Goal: Find specific page/section: Find specific page/section

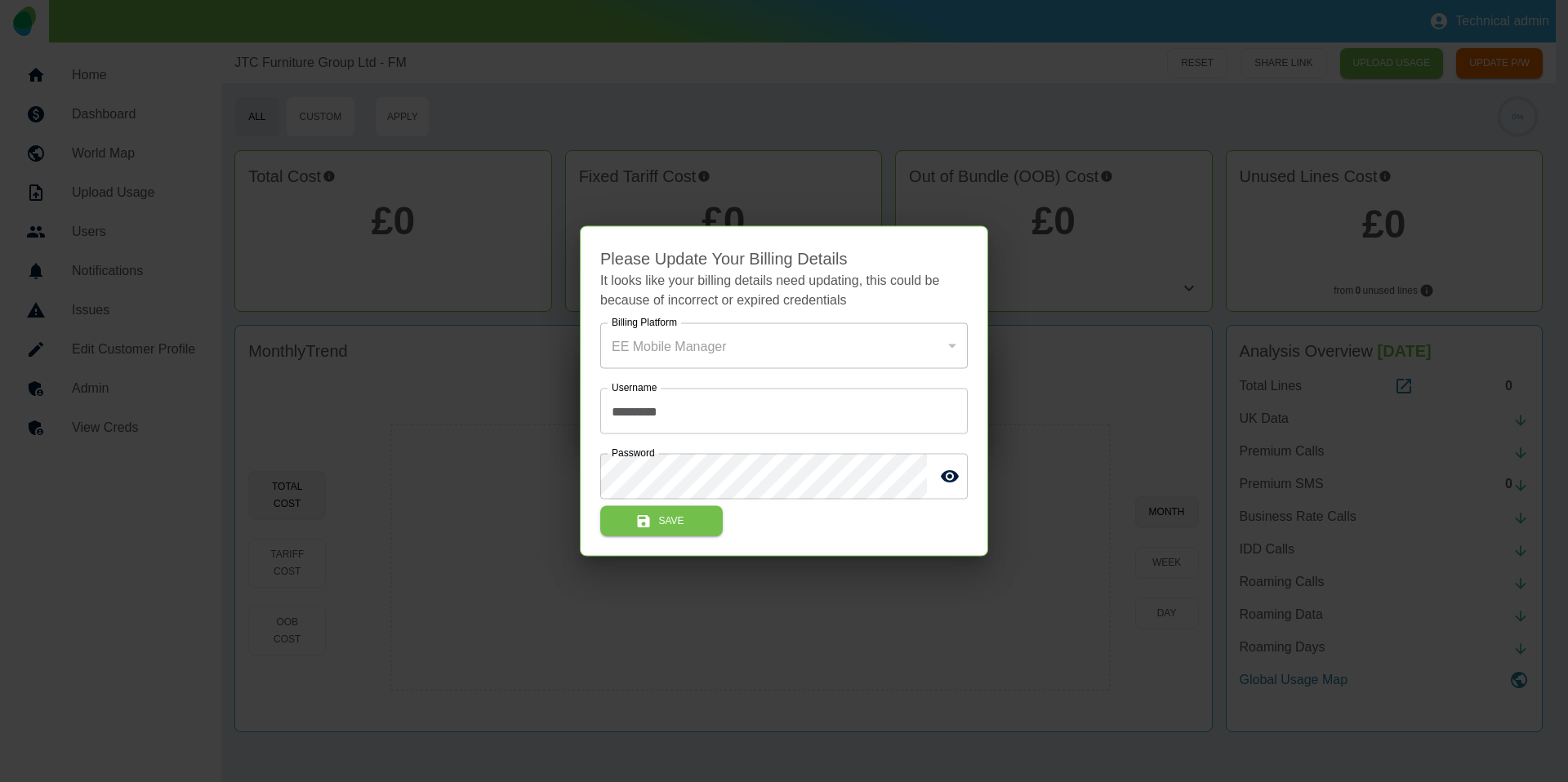
click at [883, 53] on div at bounding box center [784, 391] width 1568 height 782
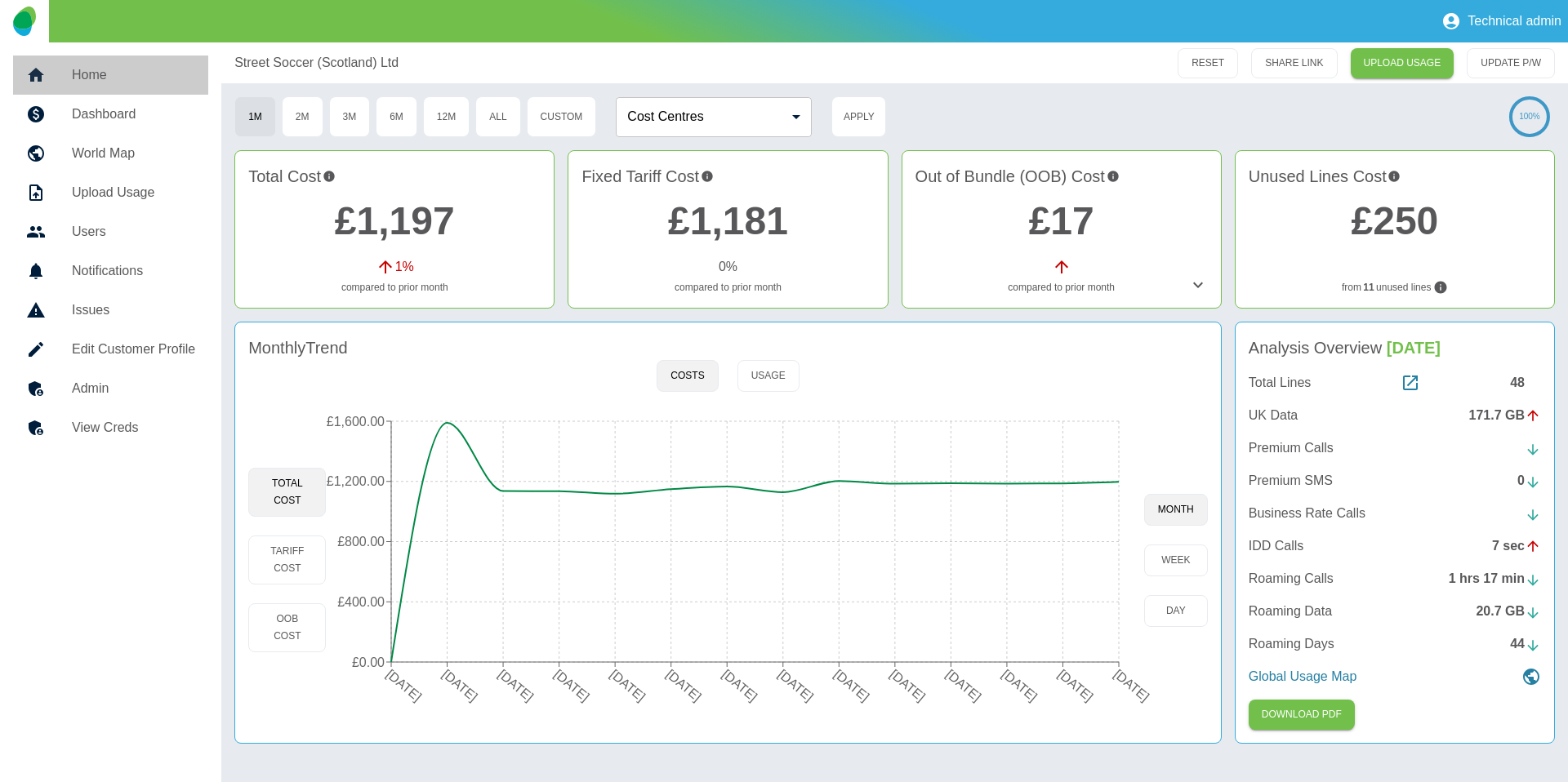
click at [135, 79] on h5 "Home" at bounding box center [134, 75] width 123 height 19
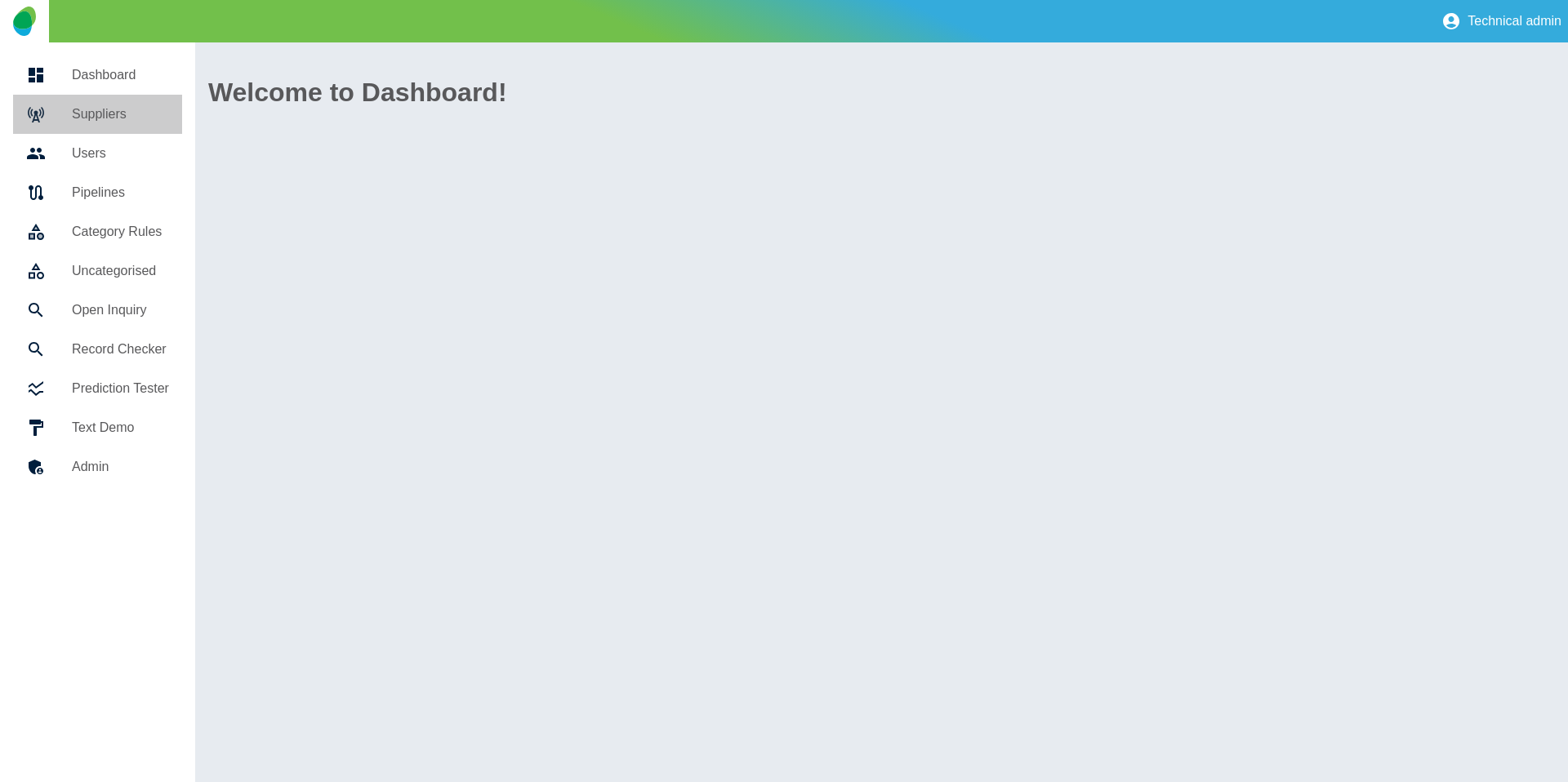
click at [123, 130] on link "Suppliers" at bounding box center [98, 114] width 169 height 40
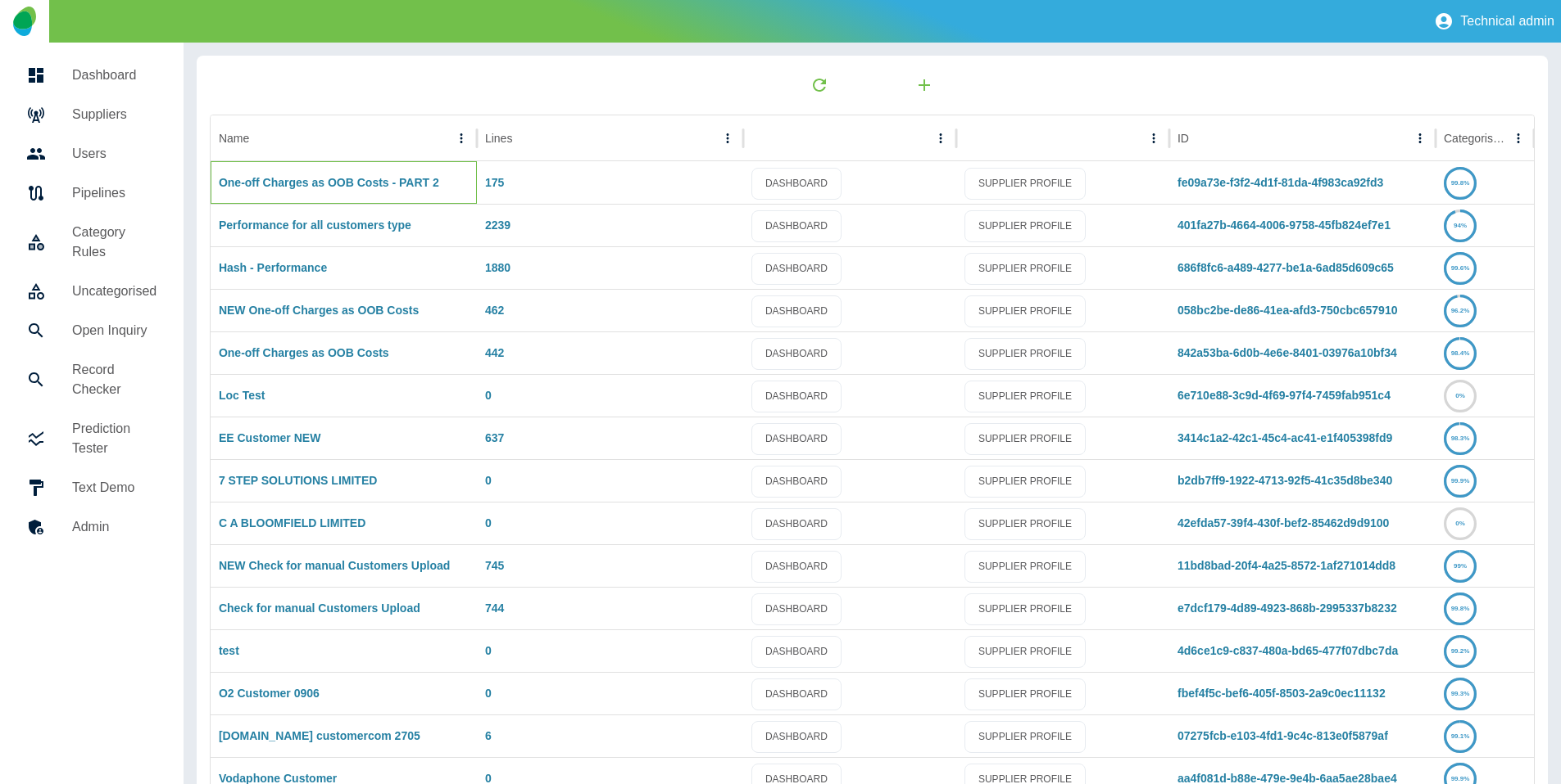
click at [344, 190] on div "One-off Charges as OOB Costs - PART 2" at bounding box center [344, 183] width 266 height 42
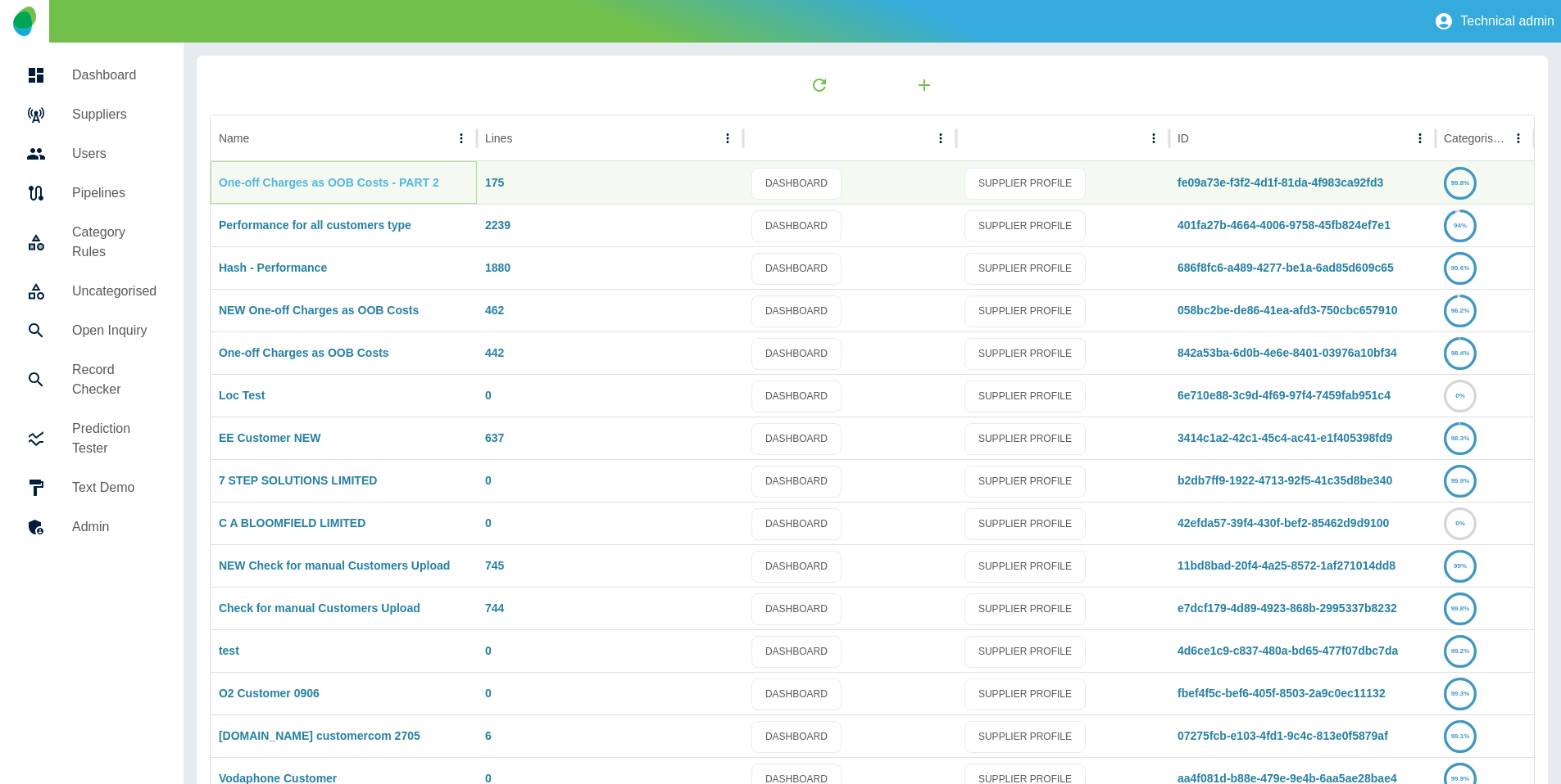
click at [345, 185] on link "One-off Charges as OOB Costs - PART 2" at bounding box center [329, 183] width 221 height 13
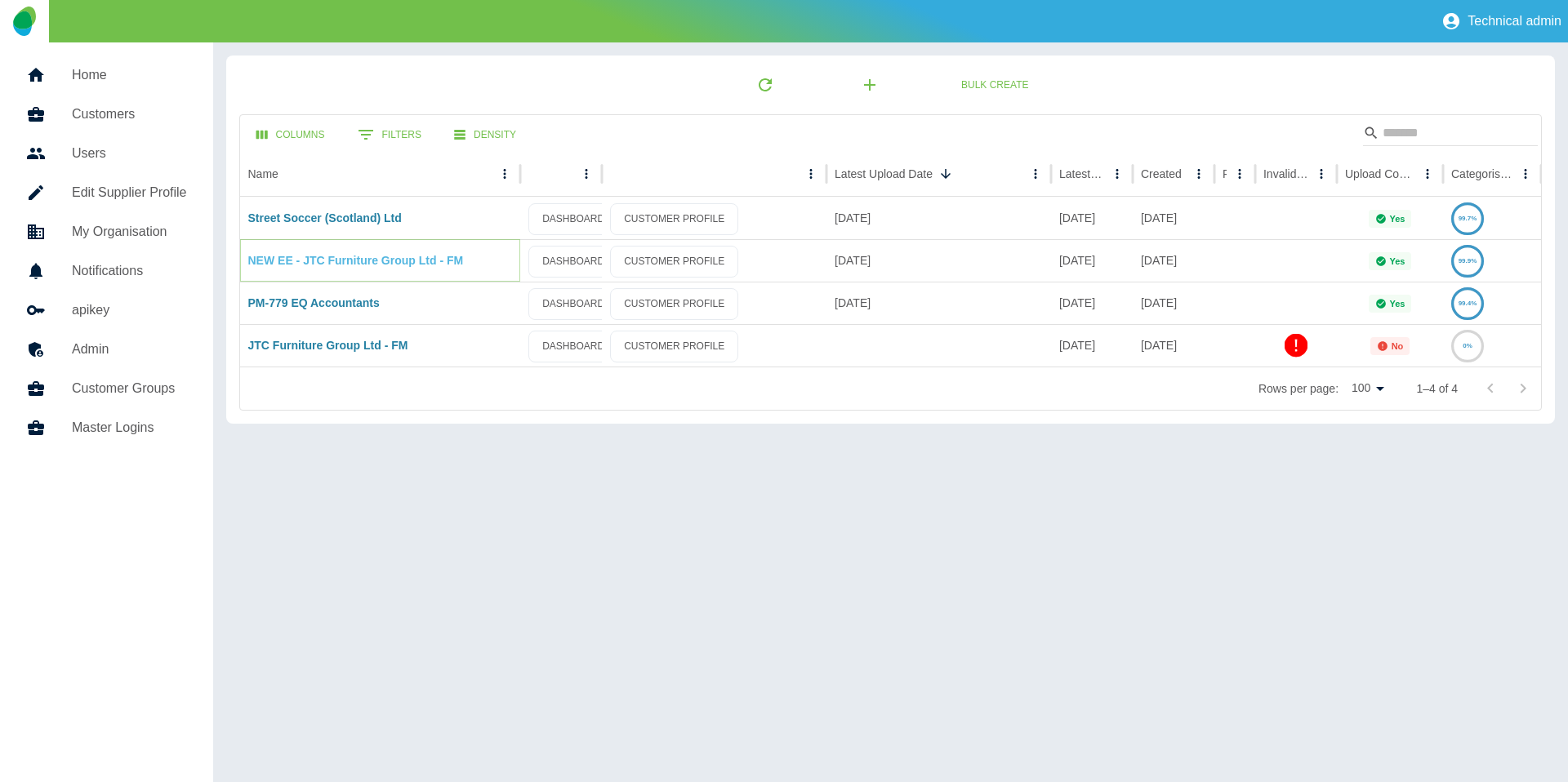
click at [314, 263] on link "NEW EE - JTC Furniture Group Ltd - FM" at bounding box center [355, 260] width 215 height 13
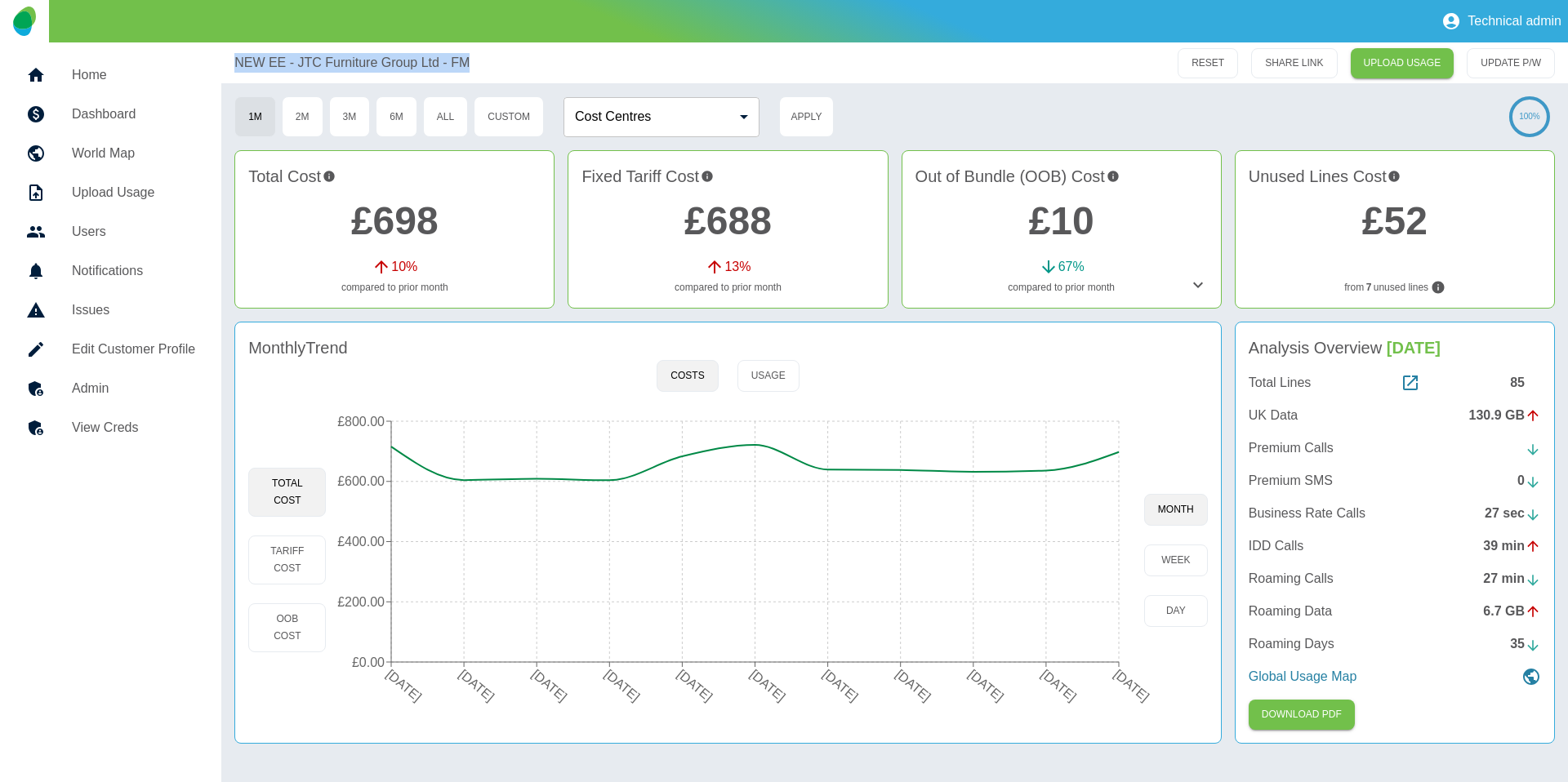
drag, startPoint x: 231, startPoint y: 66, endPoint x: 523, endPoint y: 65, distance: 292.0
click at [523, 65] on div "NEW EE - JTC Furniture Group Ltd - FM RESET SHARE LINK UPLOAD USAGE UPDATE P/W" at bounding box center [894, 62] width 1346 height 40
copy p "NEW EE - JTC Furniture Group Ltd - FM"
click at [505, 121] on button "Custom" at bounding box center [509, 117] width 70 height 40
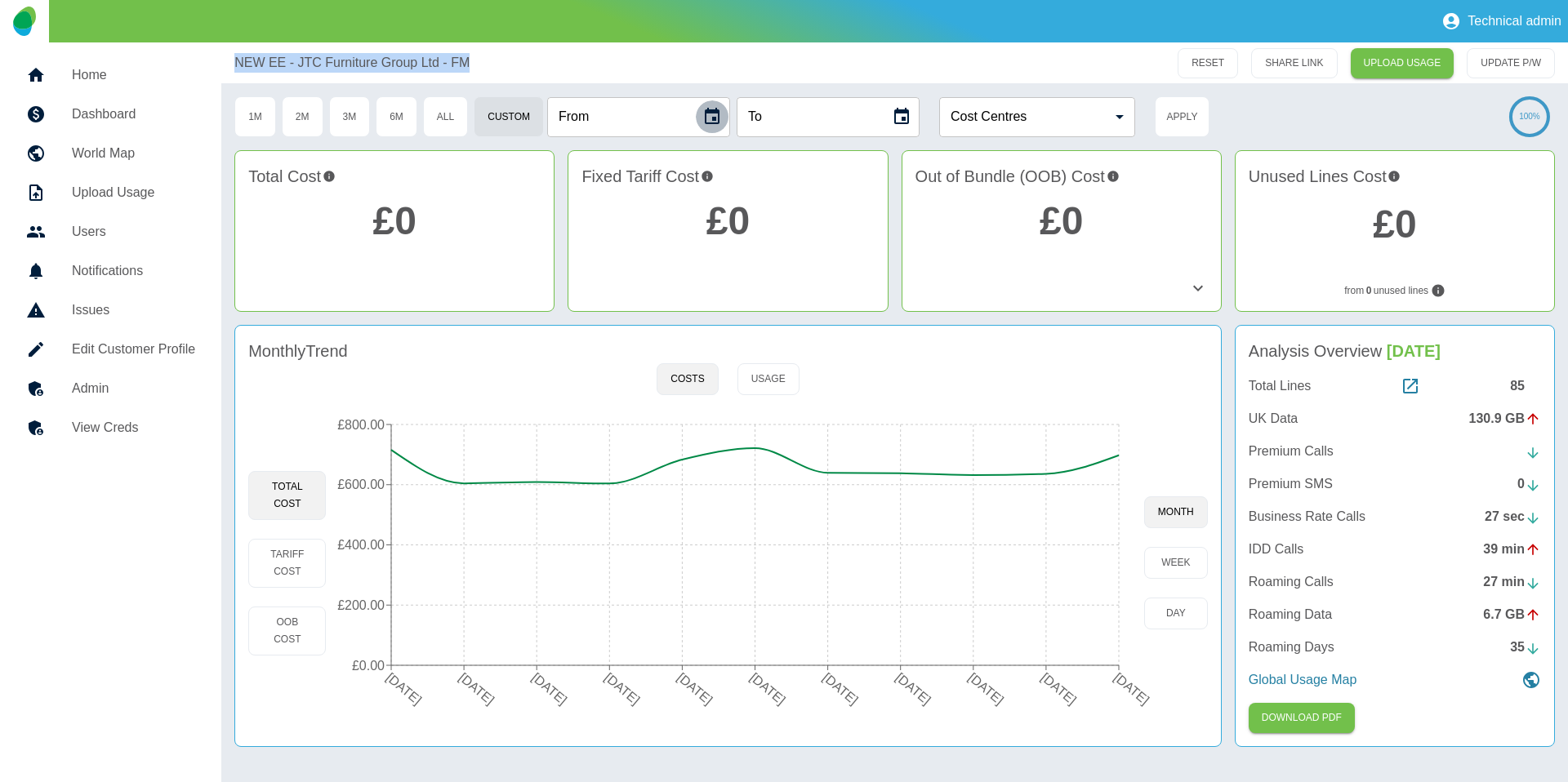
click at [717, 112] on icon "Choose date" at bounding box center [711, 116] width 15 height 17
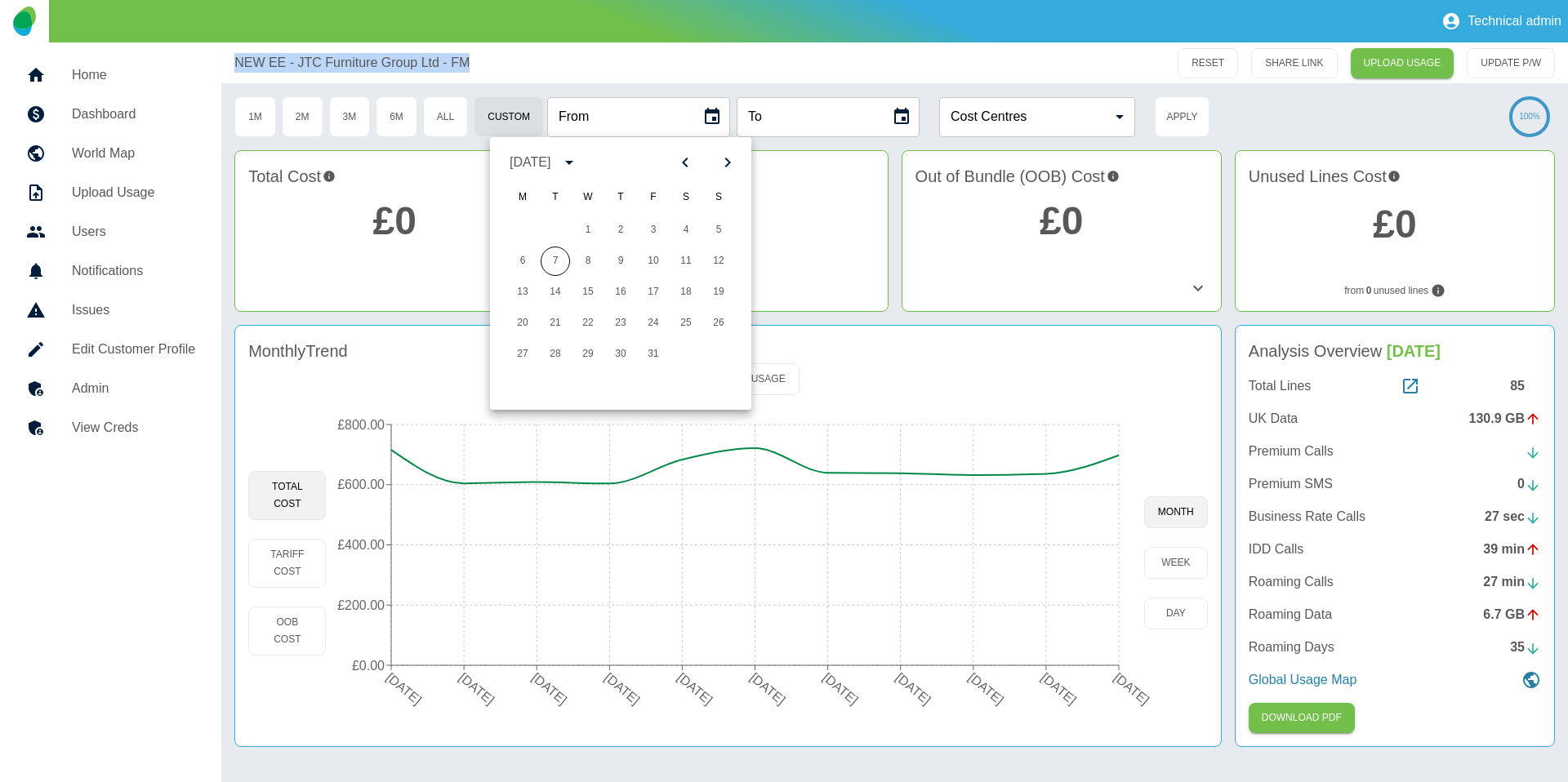
click at [678, 164] on icon "Previous month" at bounding box center [685, 163] width 19 height 19
click at [682, 166] on icon "Previous month" at bounding box center [685, 163] width 19 height 19
drag, startPoint x: 639, startPoint y: 263, endPoint x: 764, endPoint y: 193, distance: 143.3
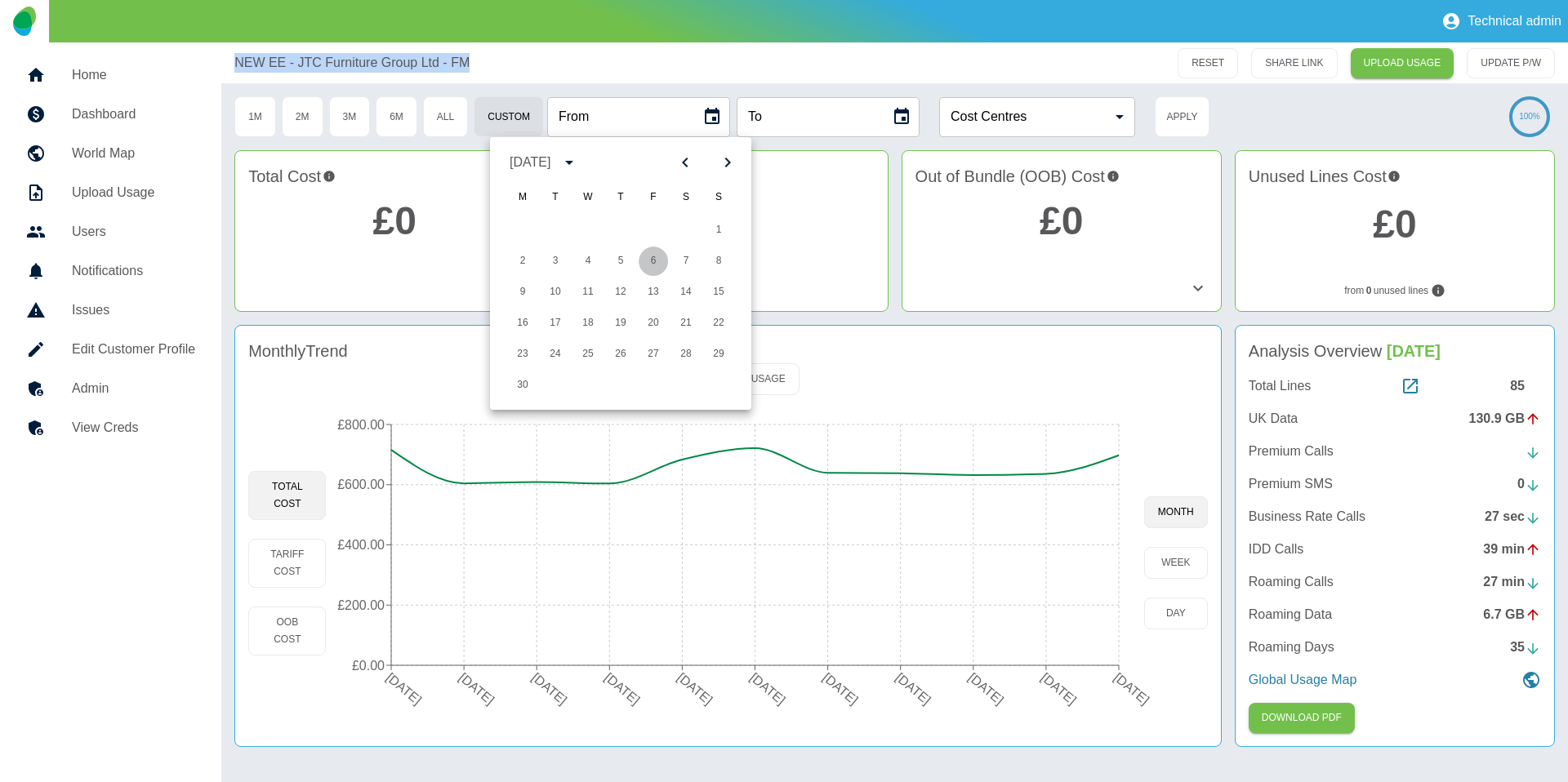
click at [640, 263] on button "6" at bounding box center [653, 260] width 29 height 29
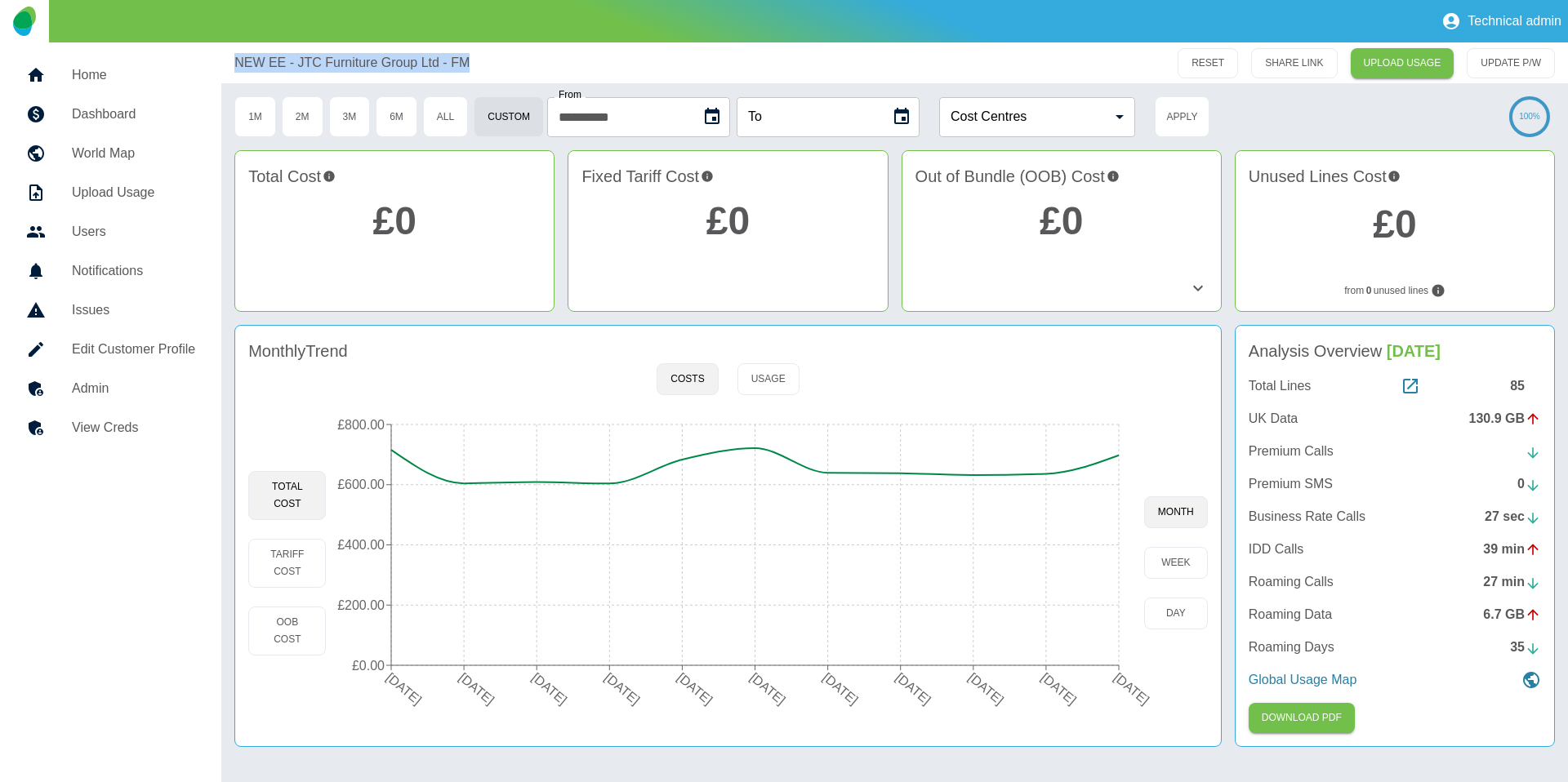
click at [726, 118] on button "Choose date, selected date is 6 Jun 2025" at bounding box center [711, 116] width 33 height 33
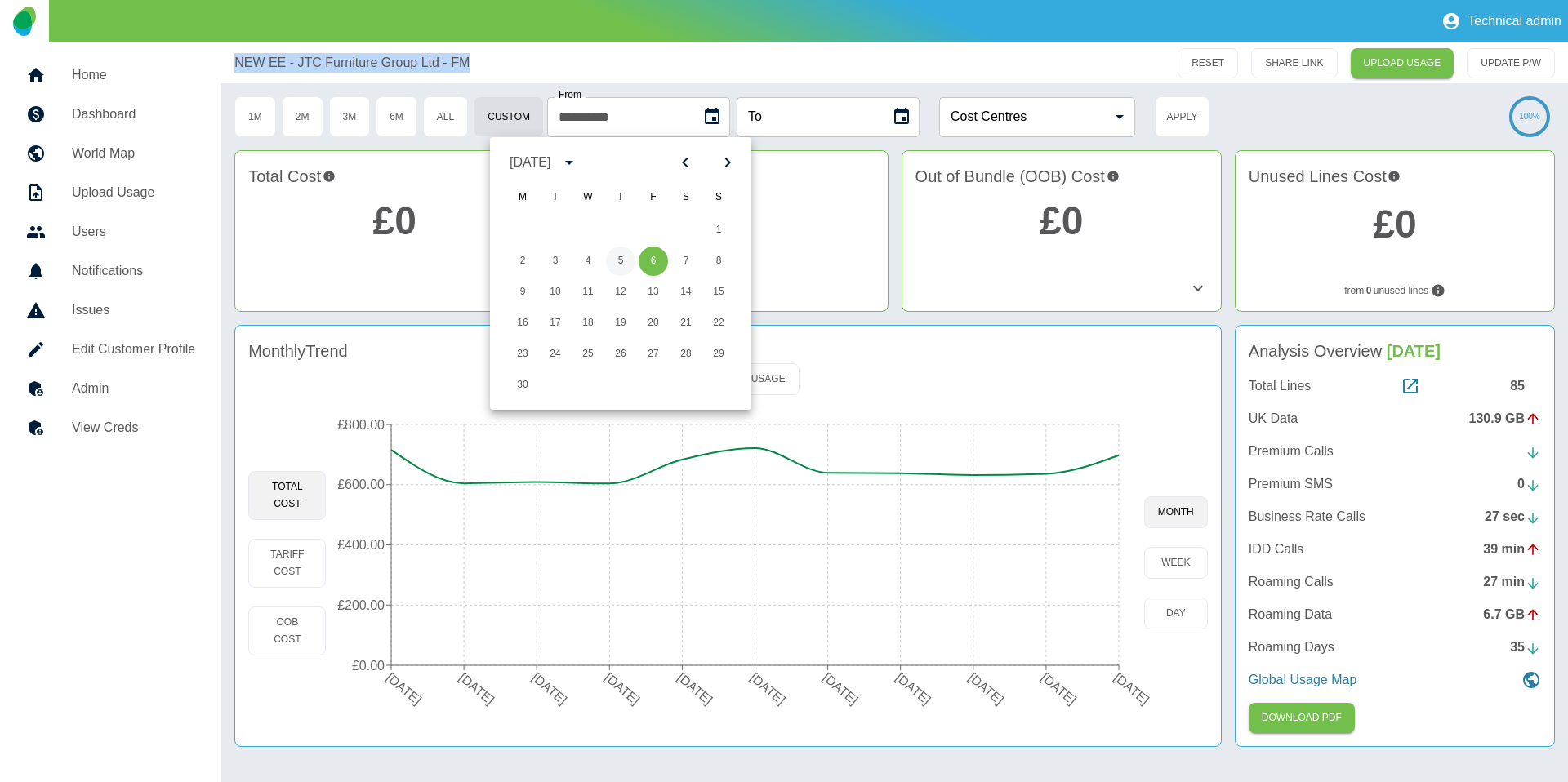
click at [624, 259] on button "5" at bounding box center [620, 260] width 29 height 29
type input "**********"
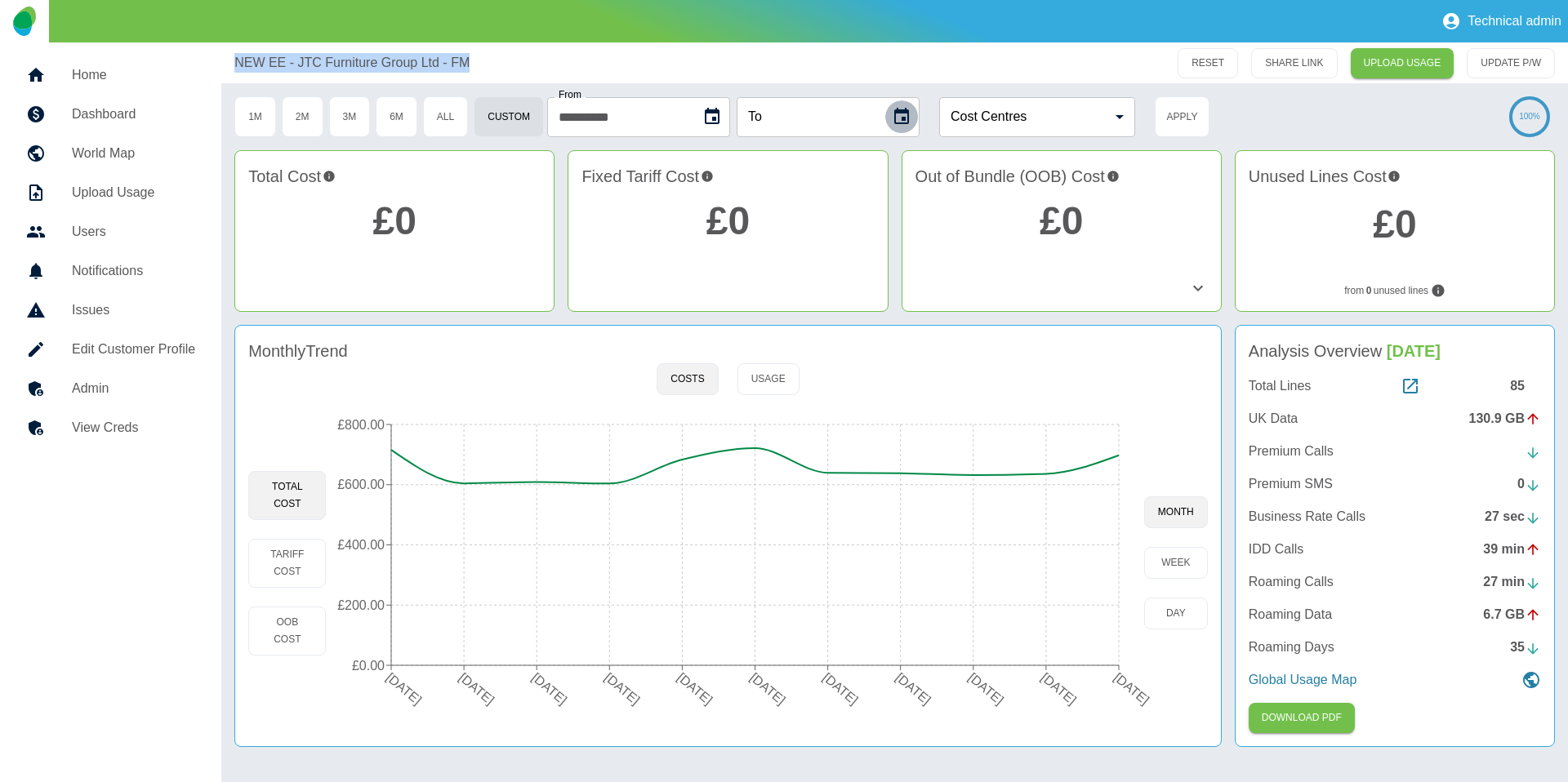
click at [911, 118] on icon "Choose date" at bounding box center [901, 117] width 19 height 19
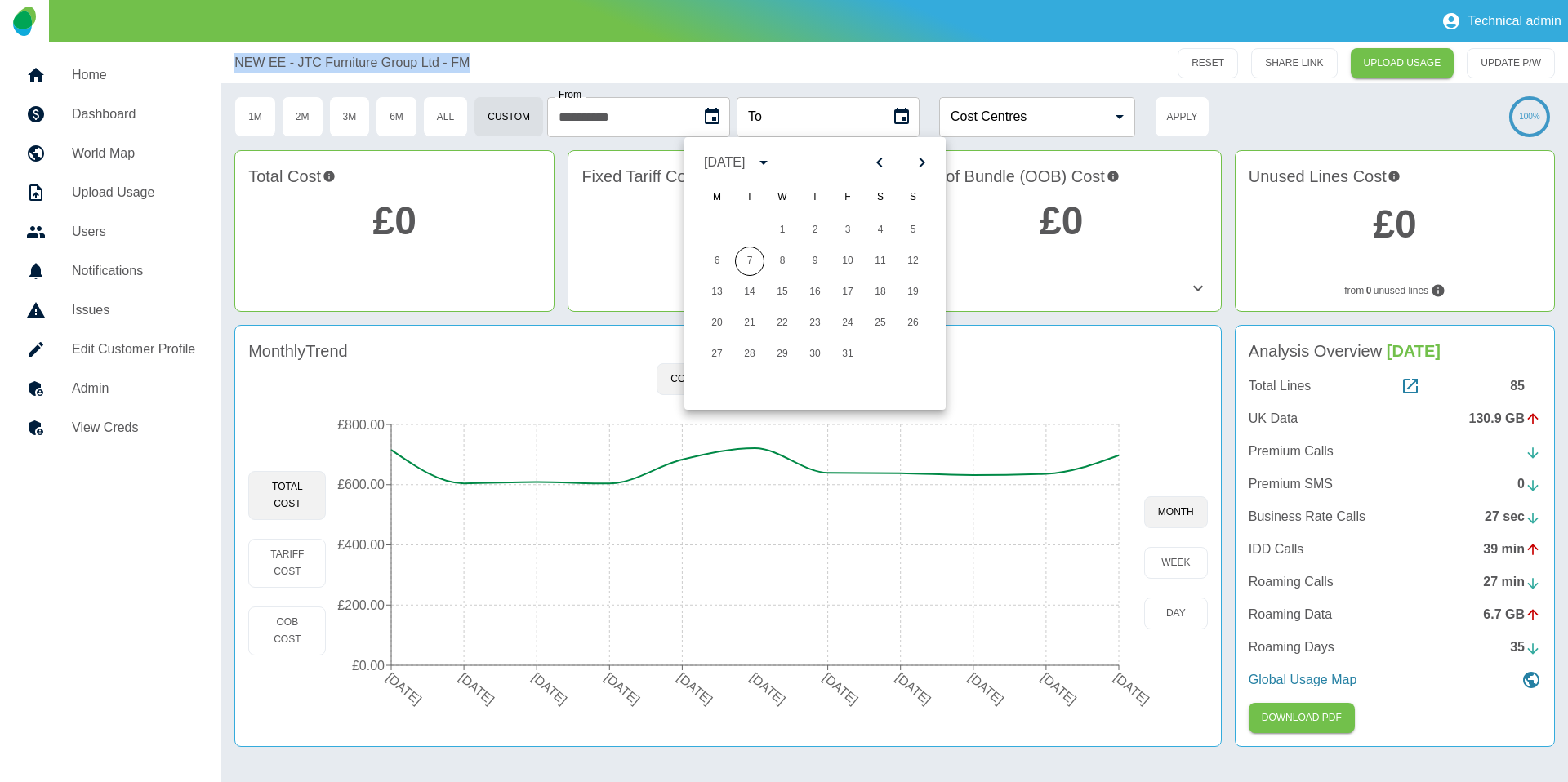
click at [886, 164] on icon "Previous month" at bounding box center [879, 163] width 19 height 19
click at [917, 232] on button "6" at bounding box center [912, 230] width 29 height 29
type input "**********"
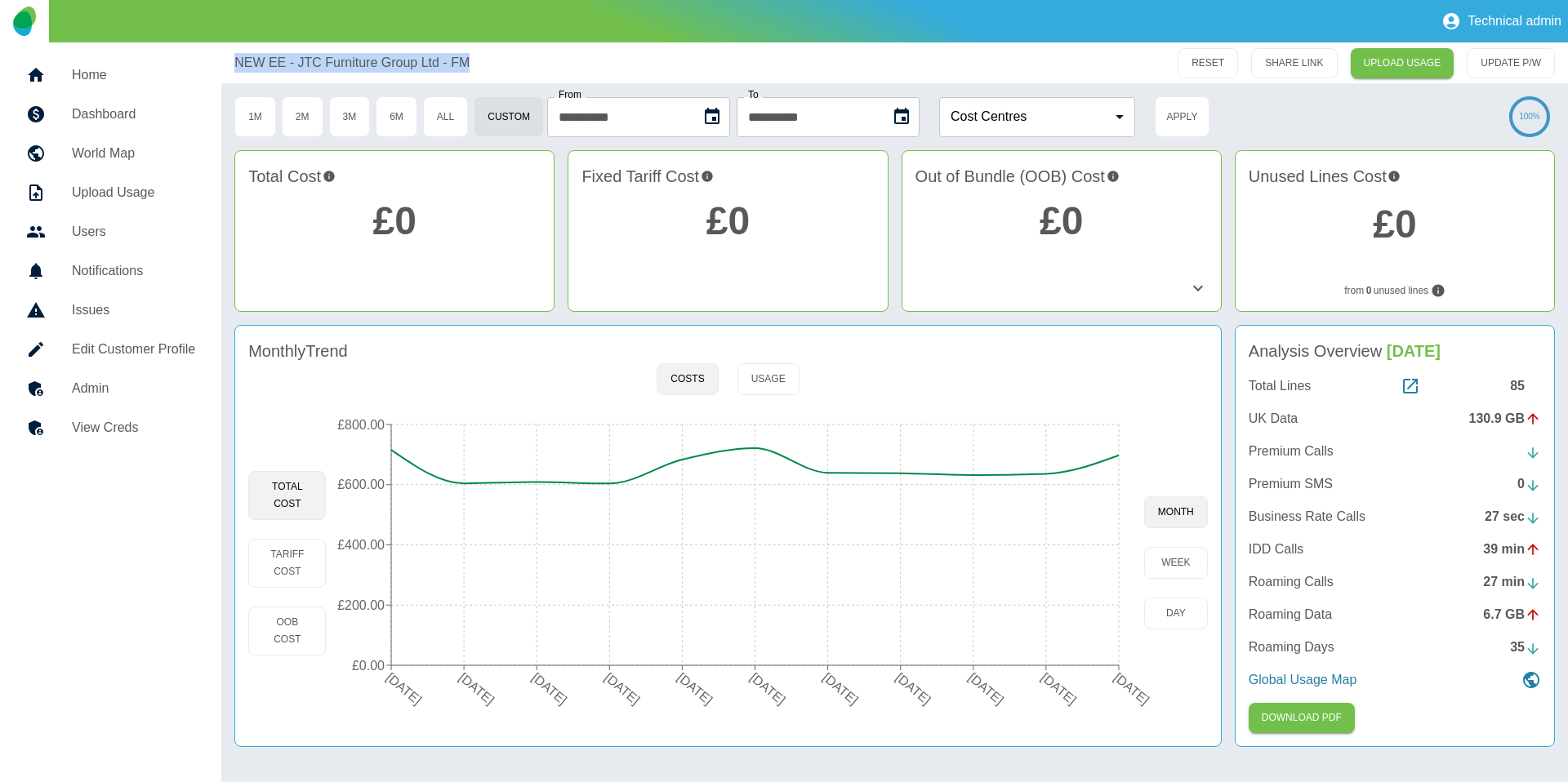
click at [721, 116] on icon "Choose date, selected date is 5 Jun 2025" at bounding box center [711, 117] width 19 height 19
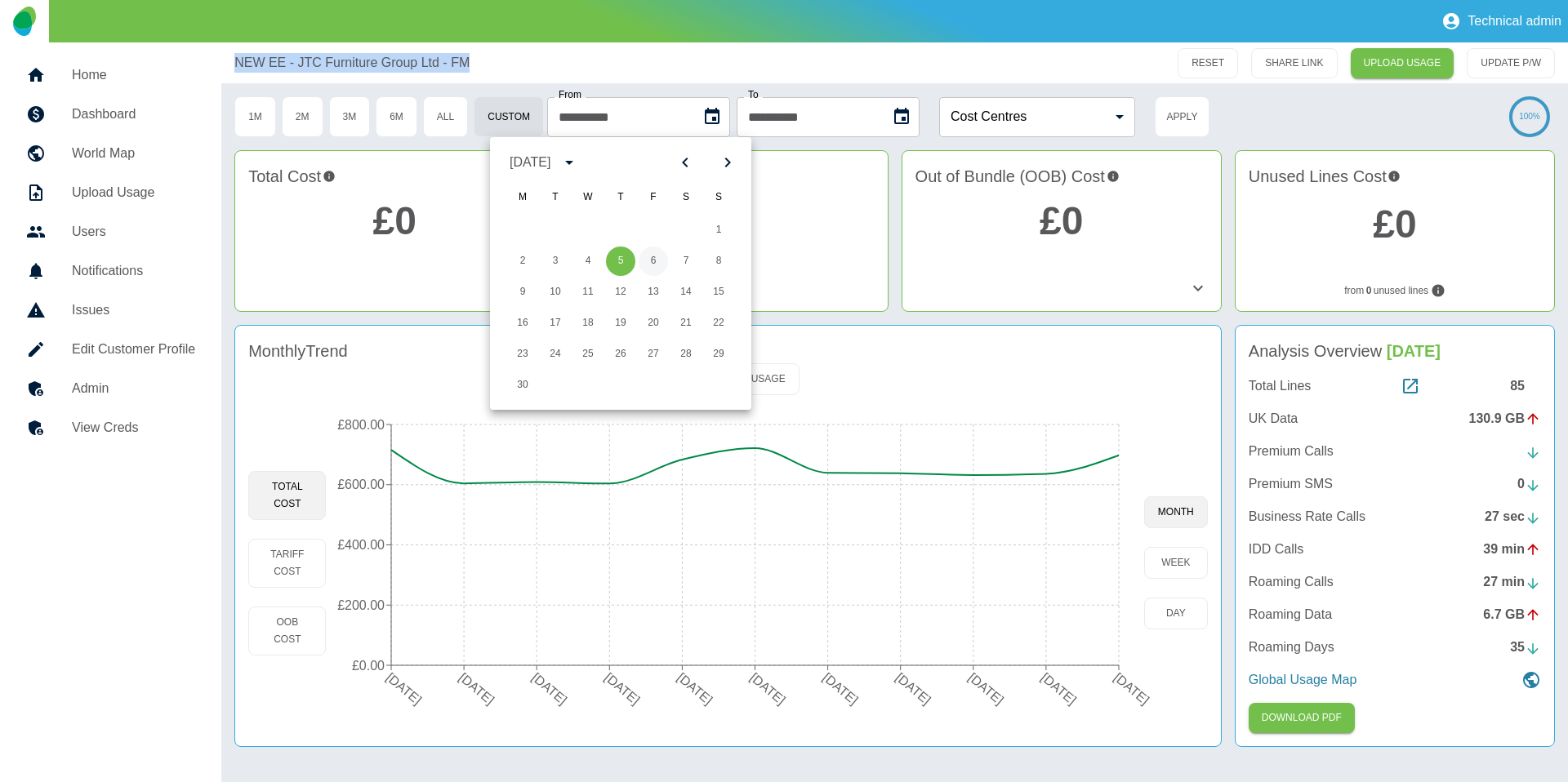
click at [653, 260] on button "6" at bounding box center [653, 260] width 29 height 29
type input "**********"
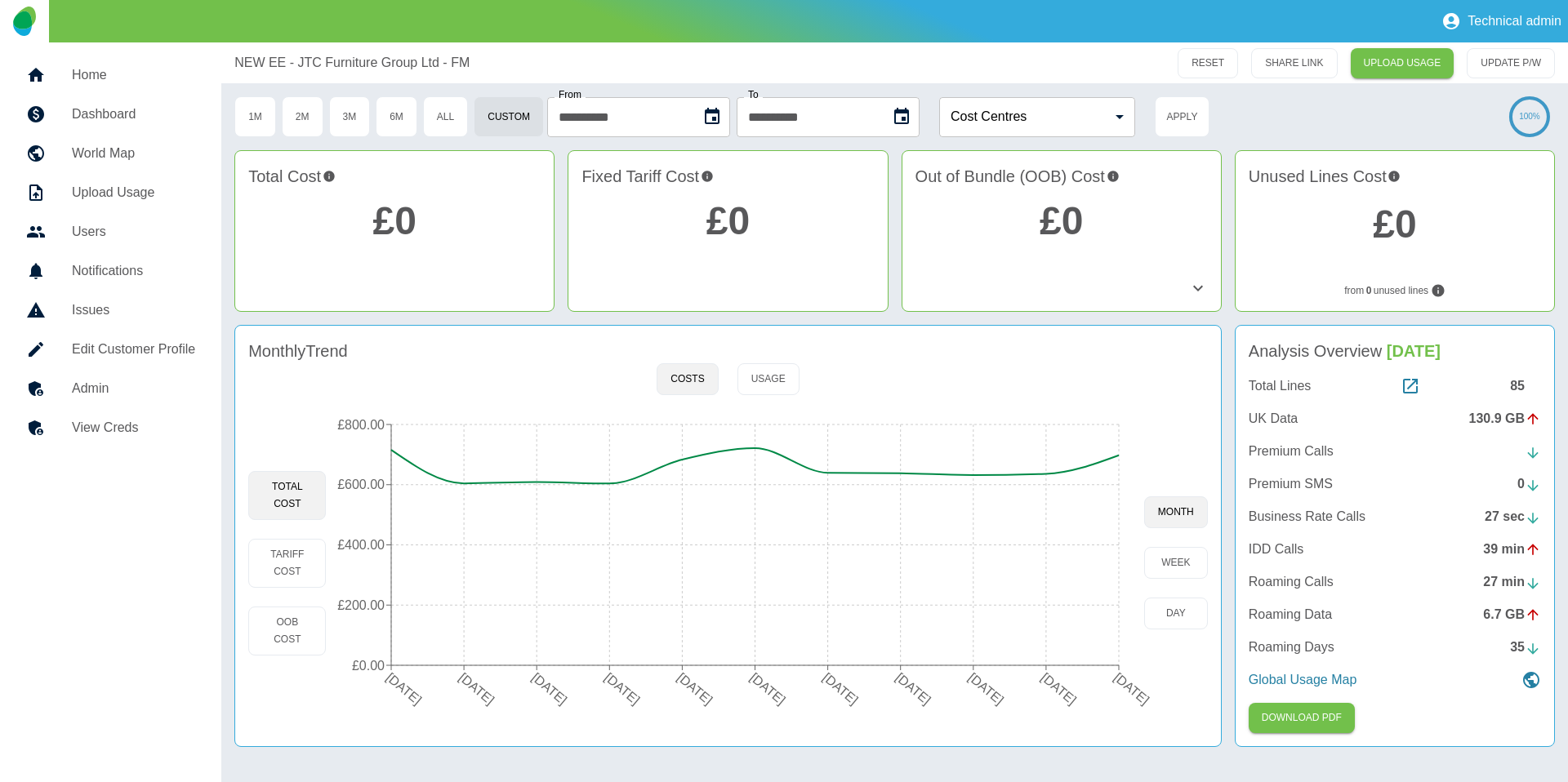
click at [796, 40] on div "Technical admin" at bounding box center [784, 21] width 1568 height 42
click at [908, 113] on icon "Choose date, selected date is 6 Jul 2025" at bounding box center [901, 116] width 15 height 17
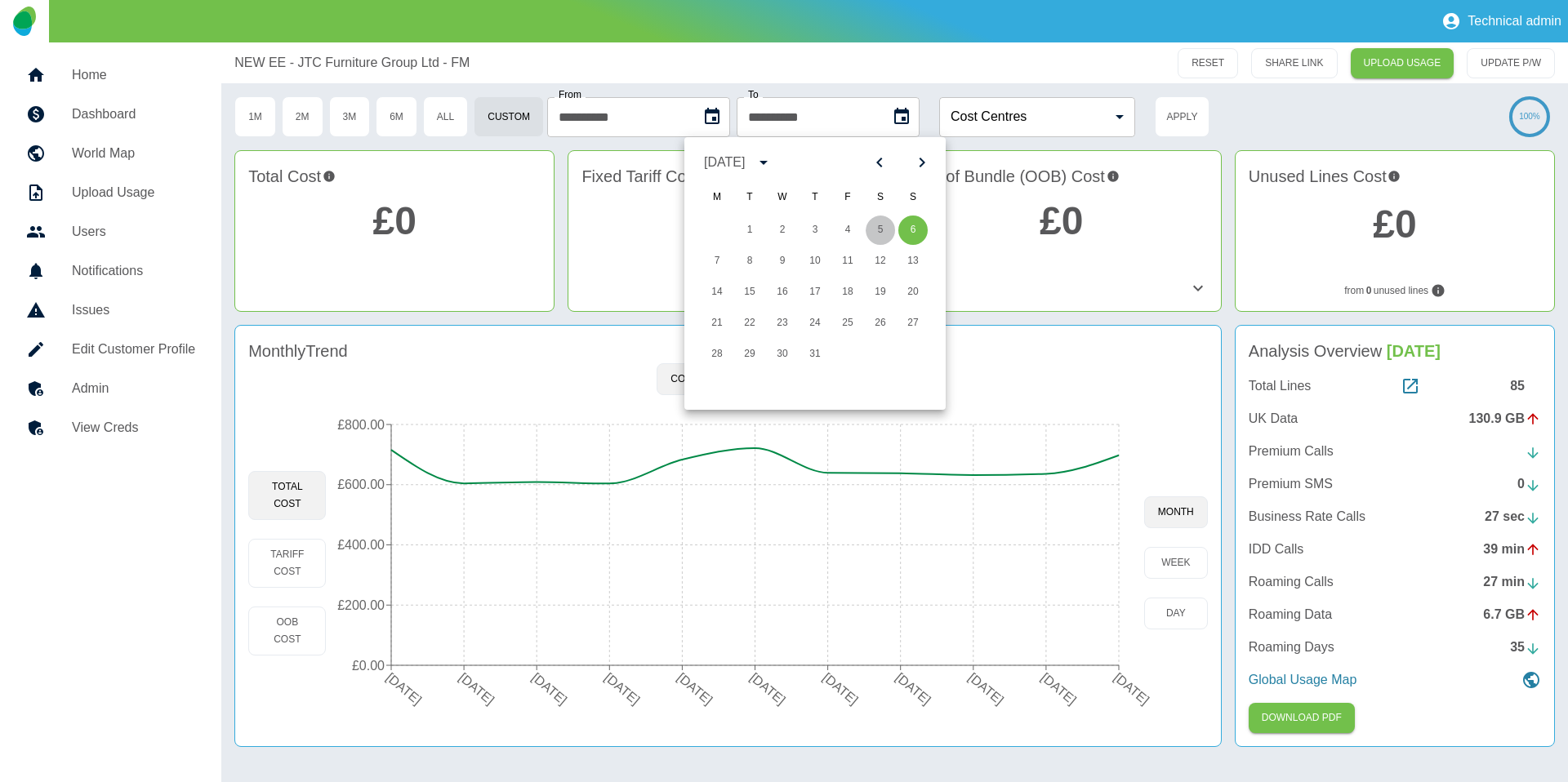
click at [877, 228] on button "5" at bounding box center [879, 230] width 29 height 29
type input "**********"
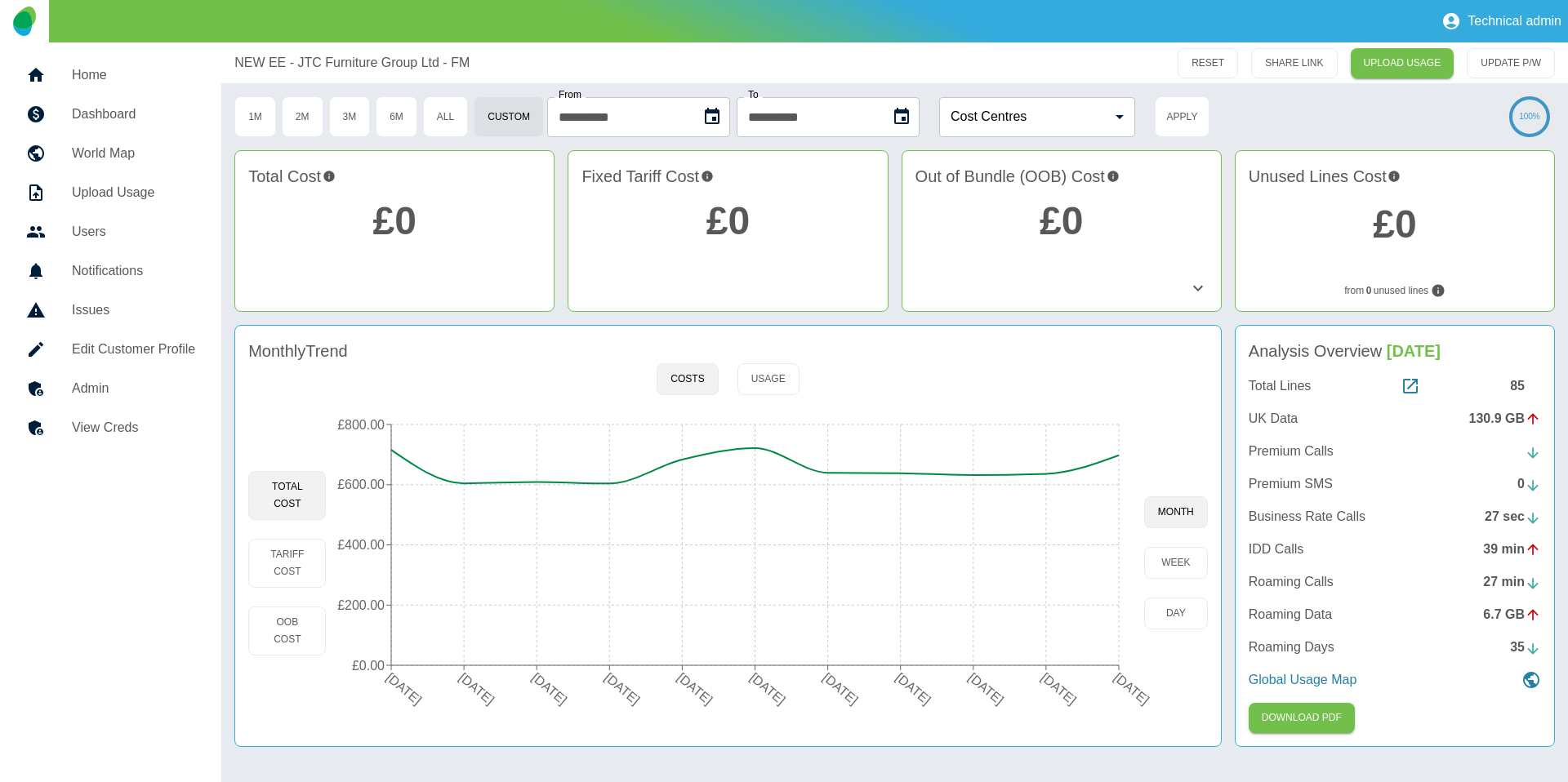
click at [1068, 74] on div "RESET SHARE LINK UPLOAD USAGE UPDATE P/W" at bounding box center [1261, 63] width 587 height 30
click at [1181, 113] on button "Apply" at bounding box center [1182, 117] width 55 height 40
